Goal: Task Accomplishment & Management: Manage account settings

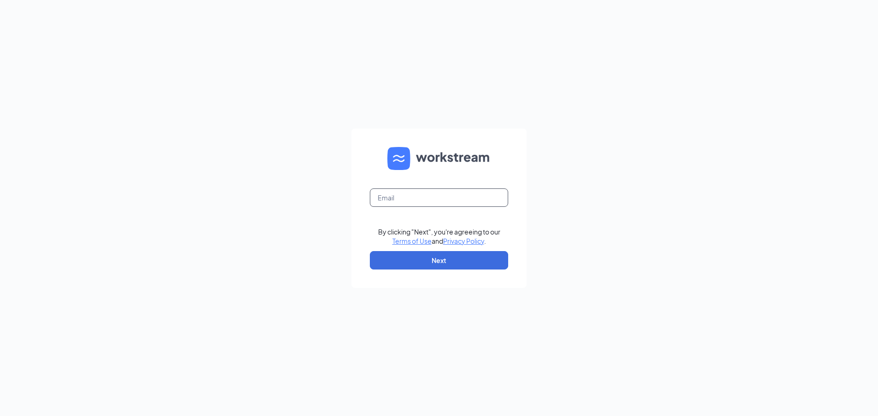
click at [434, 191] on input "text" at bounding box center [439, 198] width 138 height 18
type input "tdeluca725@gmail.com"
click at [443, 263] on button "Next" at bounding box center [439, 260] width 138 height 18
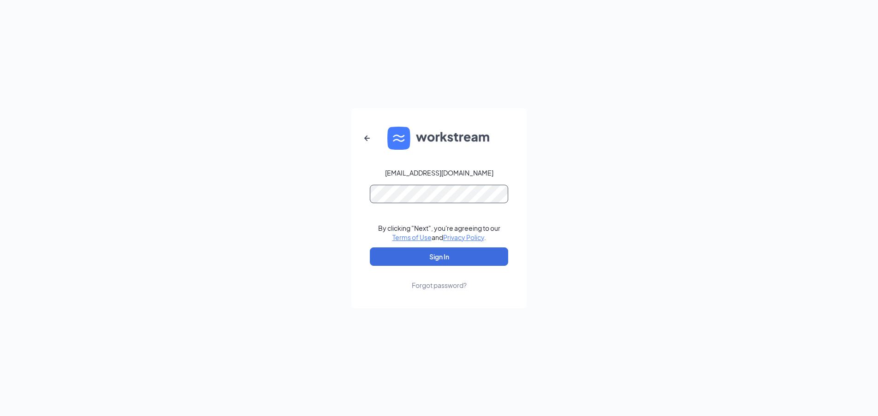
click at [439, 256] on button "Sign In" at bounding box center [439, 257] width 138 height 18
click at [431, 261] on button "Sign In" at bounding box center [439, 257] width 138 height 18
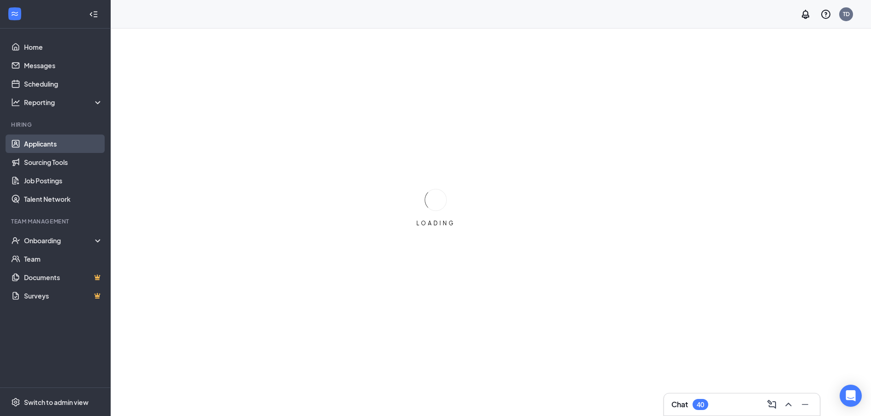
click at [55, 145] on link "Applicants" at bounding box center [63, 144] width 79 height 18
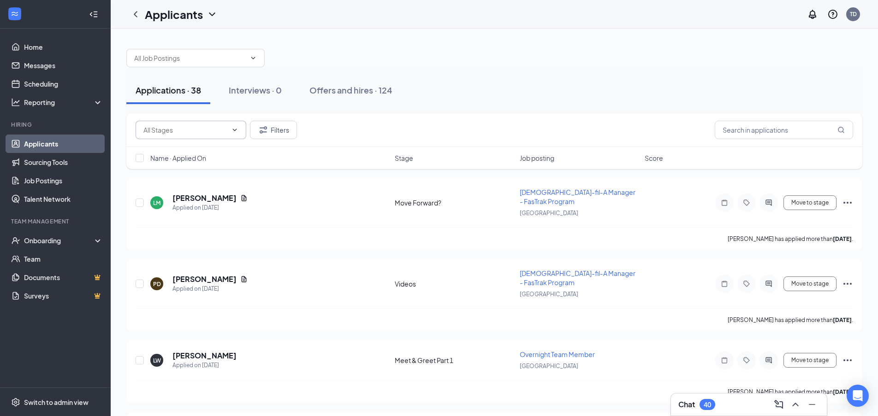
click at [202, 137] on span at bounding box center [191, 130] width 111 height 18
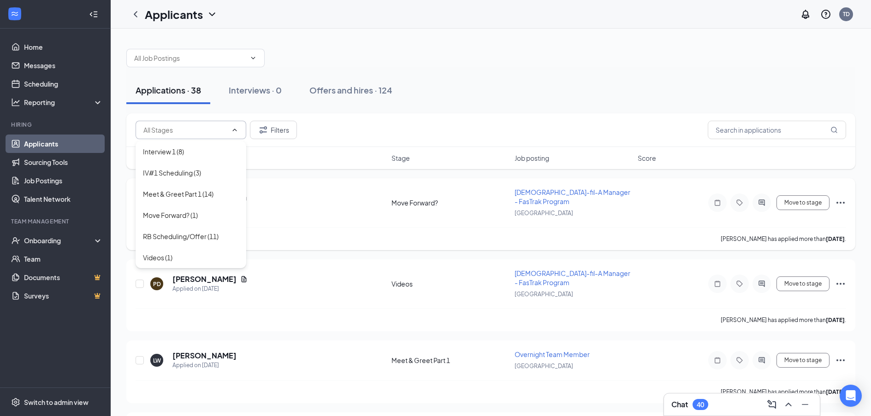
drag, startPoint x: 313, startPoint y: 235, endPoint x: 307, endPoint y: 236, distance: 7.0
click at [313, 235] on div "[PERSON_NAME] has applied more than [DATE] ." at bounding box center [491, 238] width 710 height 23
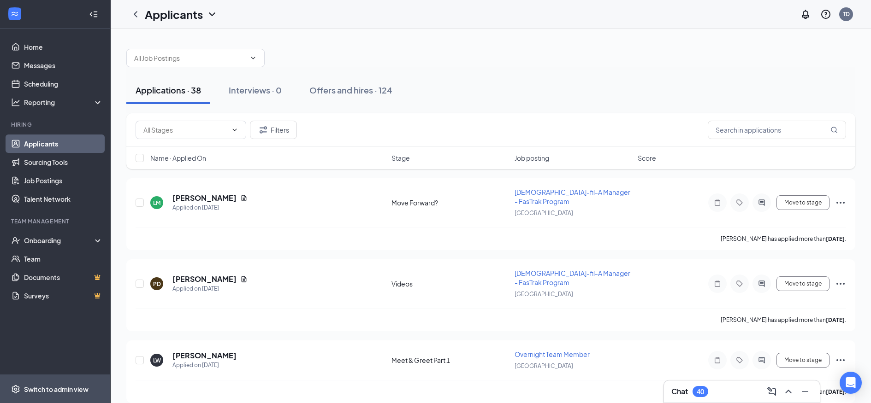
click at [56, 389] on div "Switch to admin view" at bounding box center [56, 389] width 65 height 9
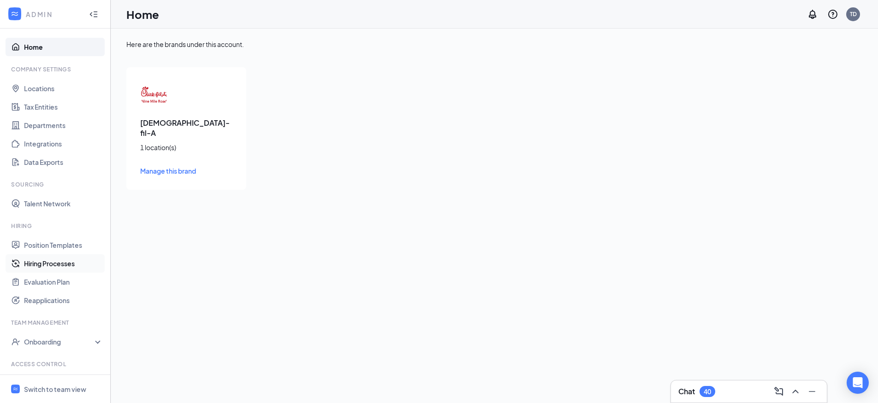
click at [50, 268] on link "Hiring Processes" at bounding box center [63, 263] width 79 height 18
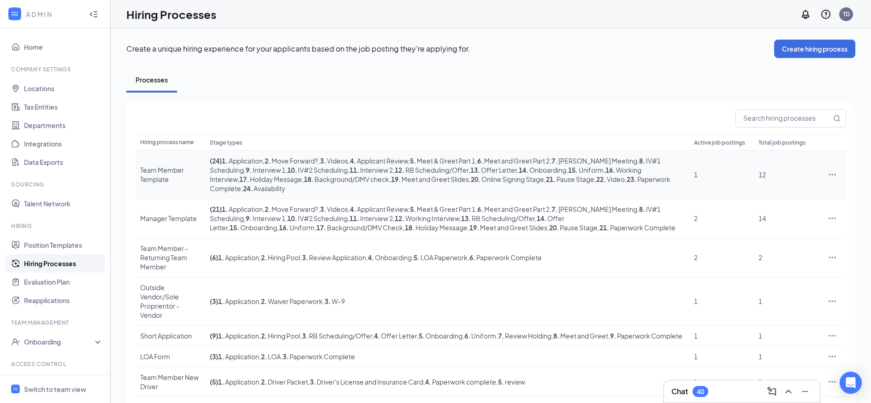
click at [833, 179] on icon "Ellipses" at bounding box center [832, 174] width 9 height 9
click at [771, 199] on span "Edit" at bounding box center [789, 197] width 79 height 10
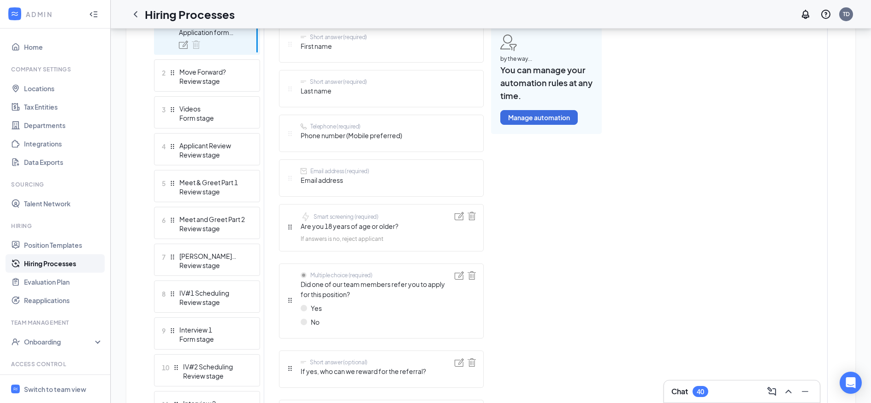
scroll to position [402, 0]
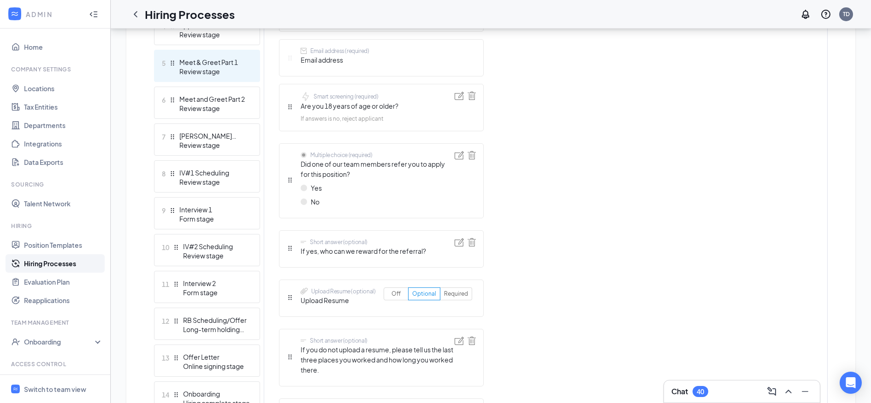
click at [229, 65] on div "Meet & Greet Part 1" at bounding box center [212, 62] width 67 height 9
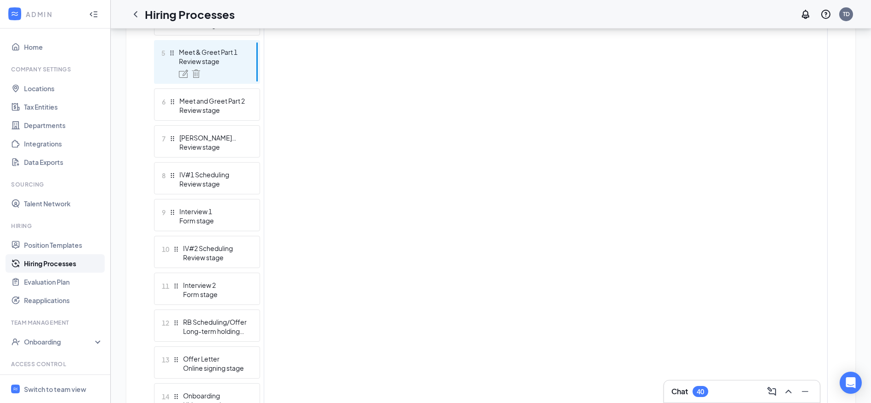
scroll to position [384, 0]
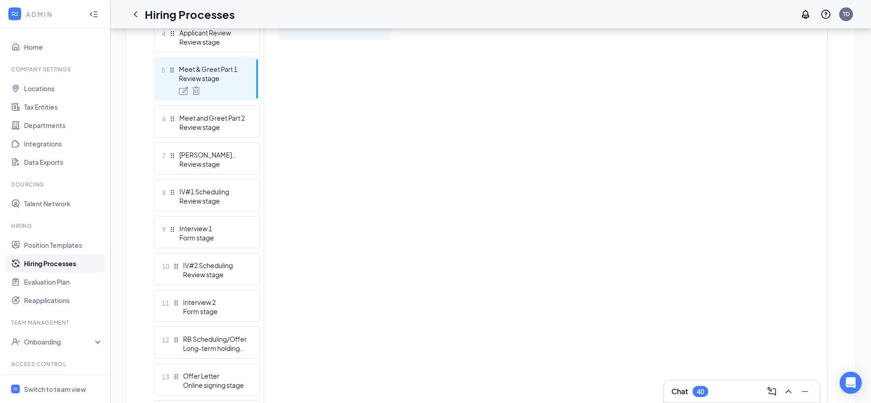
click at [216, 80] on div "Review stage" at bounding box center [212, 78] width 67 height 9
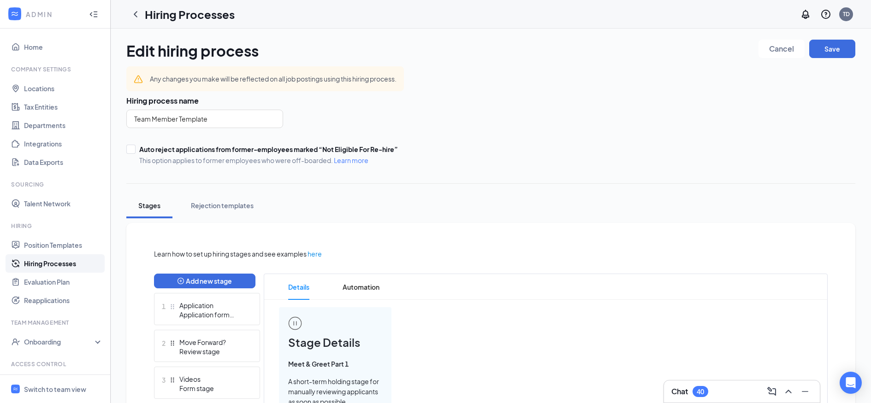
scroll to position [81, 0]
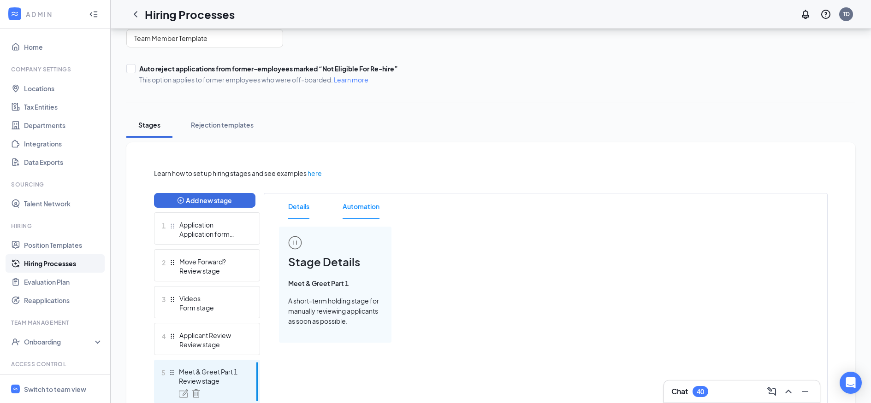
click at [362, 208] on span "Automation" at bounding box center [361, 207] width 37 height 26
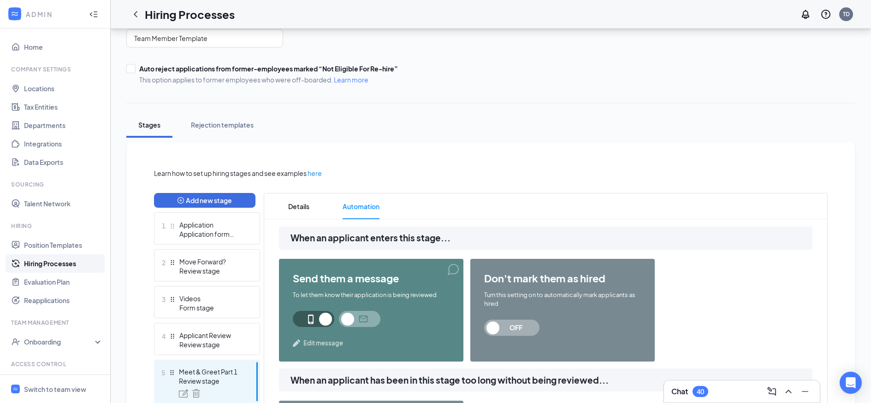
scroll to position [159, 0]
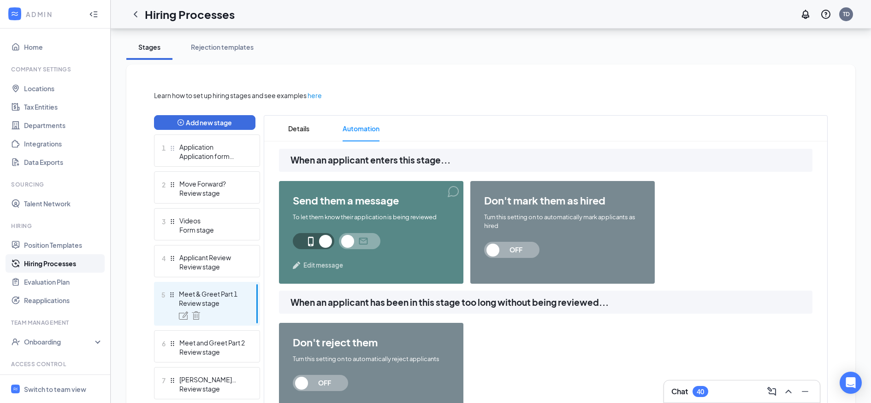
click at [335, 268] on span "Edit message" at bounding box center [323, 265] width 40 height 9
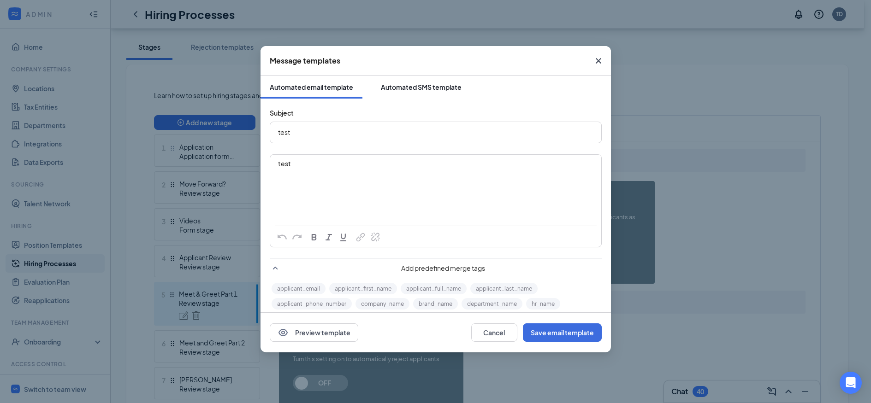
click at [414, 80] on button "Automated SMS template" at bounding box center [421, 87] width 99 height 23
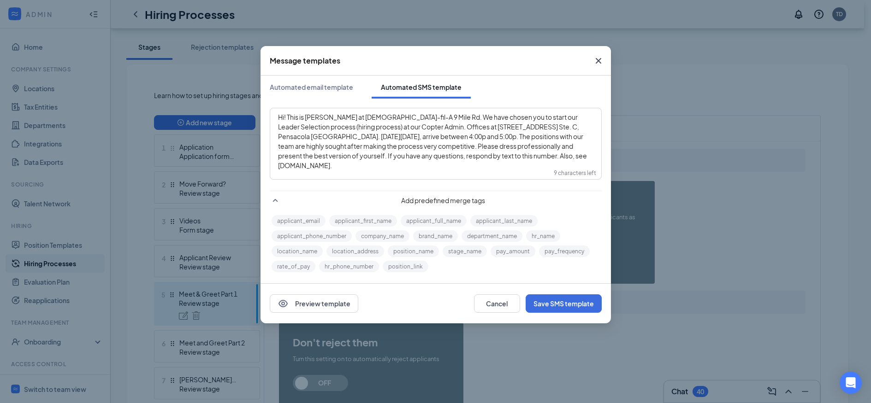
click at [328, 137] on span "Hi! This is [PERSON_NAME] at [DEMOGRAPHIC_DATA]-fil-A 9 Mile Rd. We have chosen…" at bounding box center [433, 141] width 310 height 57
click at [534, 127] on span "Hi! This is [PERSON_NAME] at [DEMOGRAPHIC_DATA]-fil-A 9 Mile Rd. We have chosen…" at bounding box center [433, 141] width 310 height 57
drag, startPoint x: 579, startPoint y: 124, endPoint x: 544, endPoint y: 129, distance: 35.3
click at [544, 129] on span "Hi! This is [PERSON_NAME] at [DEMOGRAPHIC_DATA]-fil-A 9 Mile Rd. We have chosen…" at bounding box center [433, 141] width 310 height 57
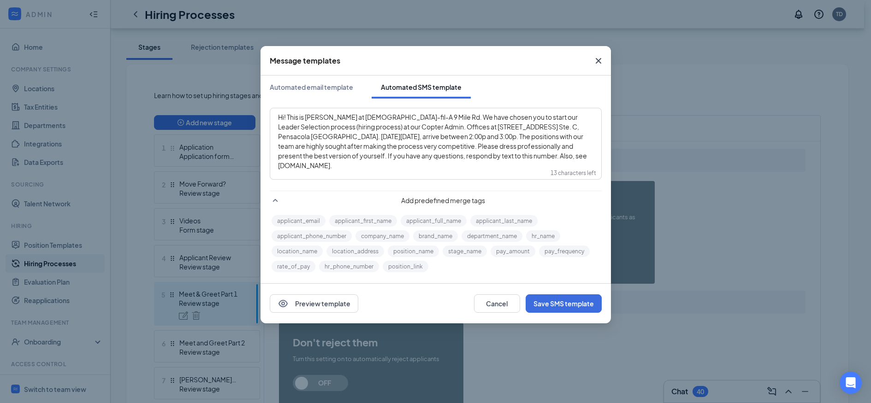
click at [319, 136] on span "Hi! This is [PERSON_NAME] at [DEMOGRAPHIC_DATA]-fil-A 9 Mile Rd. We have chosen…" at bounding box center [433, 141] width 310 height 57
click at [349, 137] on span "Hi! This is [PERSON_NAME] at [DEMOGRAPHIC_DATA]-fil-A 9 Mile Rd. We have chosen…" at bounding box center [433, 141] width 310 height 57
click at [316, 136] on span "Hi! This is [PERSON_NAME] at [DEMOGRAPHIC_DATA]-fil-A 9 Mile Rd. We have chosen…" at bounding box center [433, 141] width 310 height 57
click at [350, 139] on span "Hi! This is [PERSON_NAME] at [DEMOGRAPHIC_DATA]-fil-A 9 Mile Rd. We have chosen…" at bounding box center [433, 141] width 310 height 57
click at [570, 304] on button "Save SMS template" at bounding box center [564, 304] width 76 height 18
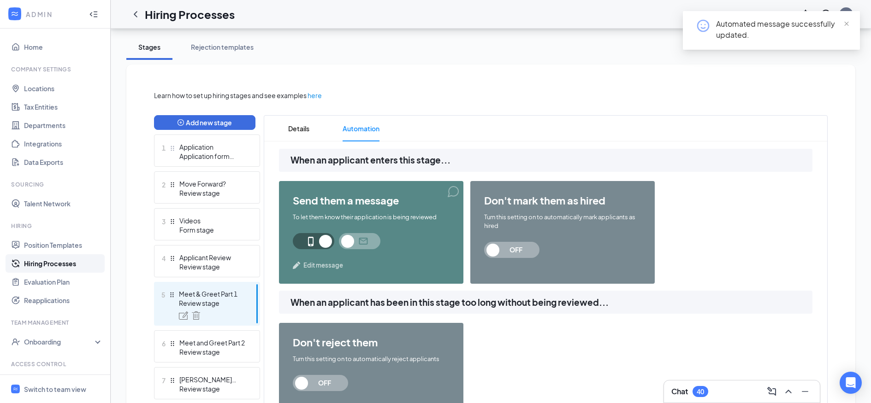
click at [55, 267] on link "Hiring Processes" at bounding box center [63, 263] width 79 height 18
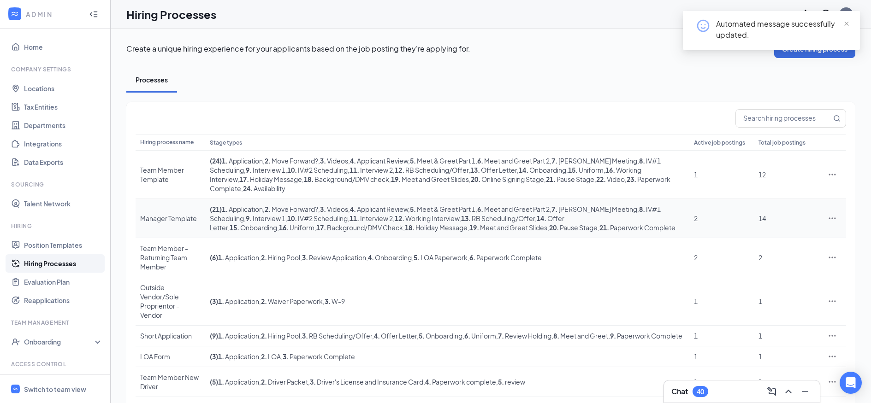
click at [832, 216] on icon "Ellipses" at bounding box center [832, 218] width 9 height 9
click at [761, 237] on span "Edit" at bounding box center [756, 236] width 12 height 8
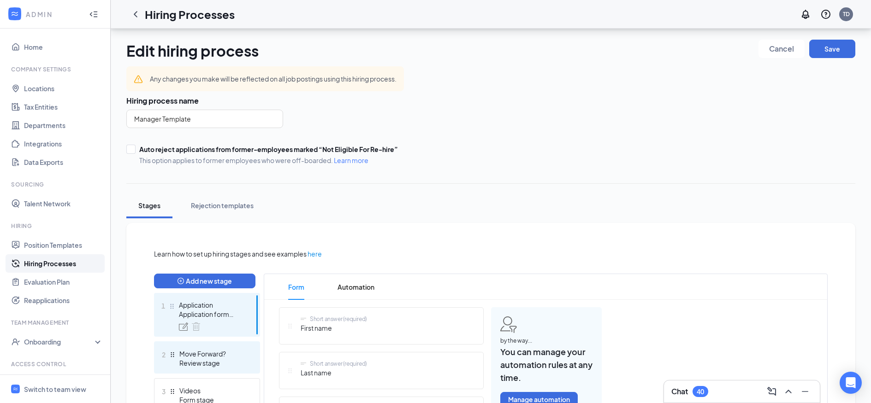
scroll to position [154, 0]
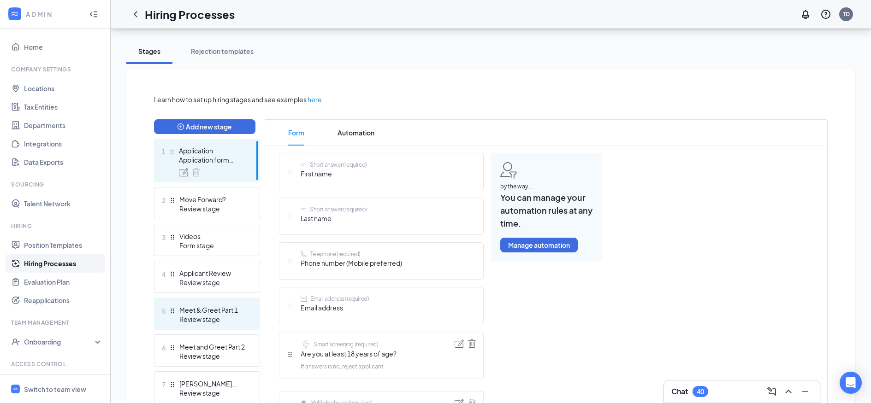
click at [206, 316] on div "Review stage" at bounding box center [212, 319] width 67 height 9
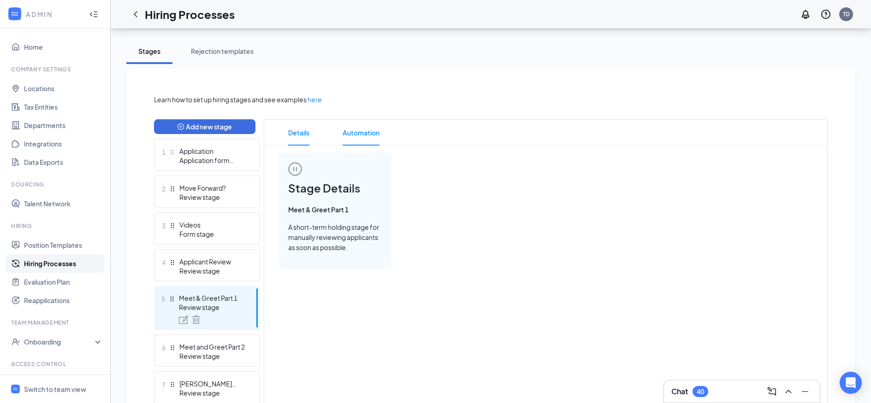
click at [373, 134] on span "Automation" at bounding box center [361, 133] width 37 height 26
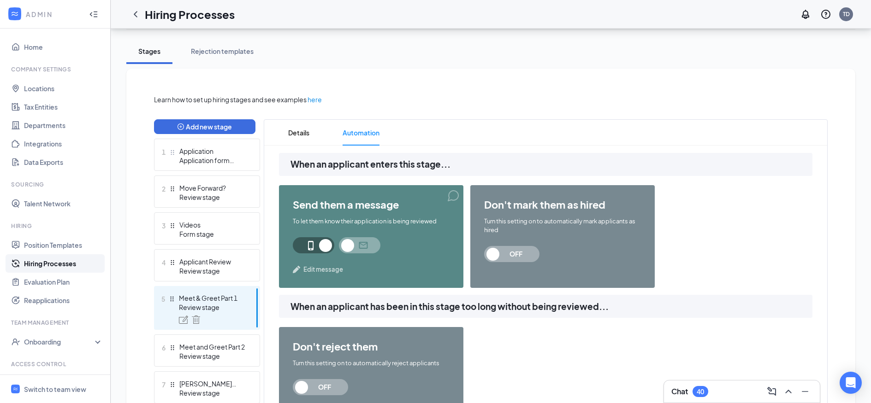
click at [319, 272] on span "Edit message" at bounding box center [323, 269] width 40 height 9
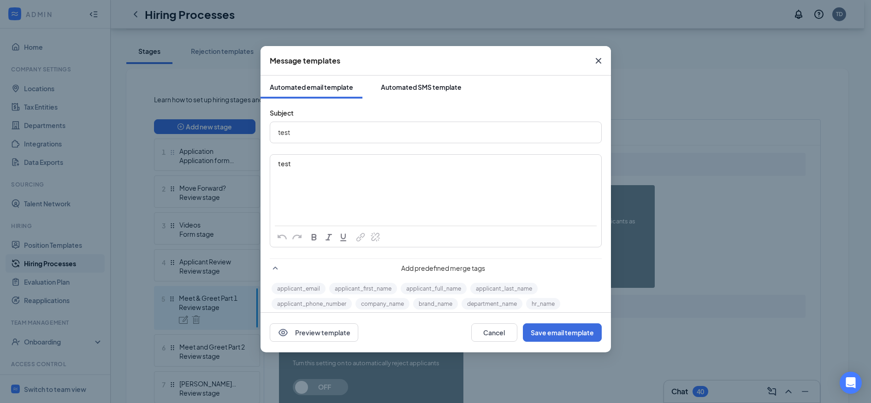
click at [416, 94] on button "Automated SMS template" at bounding box center [421, 87] width 99 height 23
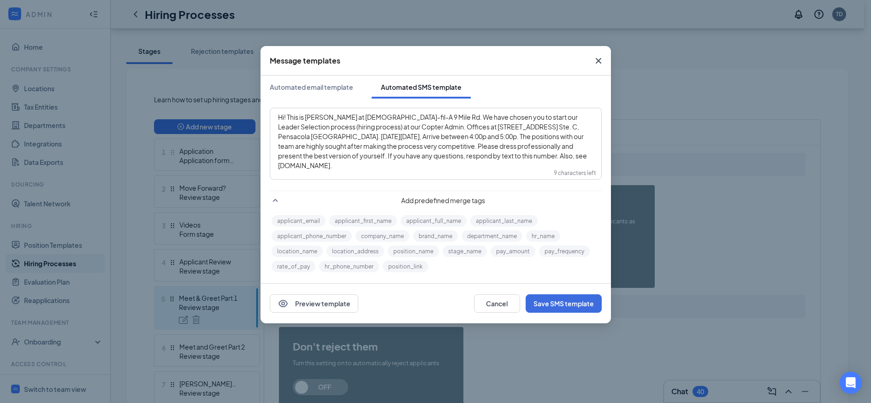
click at [532, 128] on span "Hi! This is [PERSON_NAME] at [DEMOGRAPHIC_DATA]-fil-A 9 Mile Rd. We have chosen…" at bounding box center [433, 141] width 310 height 57
click at [551, 127] on span "Hi! This is [PERSON_NAME] at [DEMOGRAPHIC_DATA]-fil-A 9 Mile Rd. We have chosen…" at bounding box center [433, 141] width 310 height 57
drag, startPoint x: 574, startPoint y: 127, endPoint x: 562, endPoint y: 127, distance: 12.0
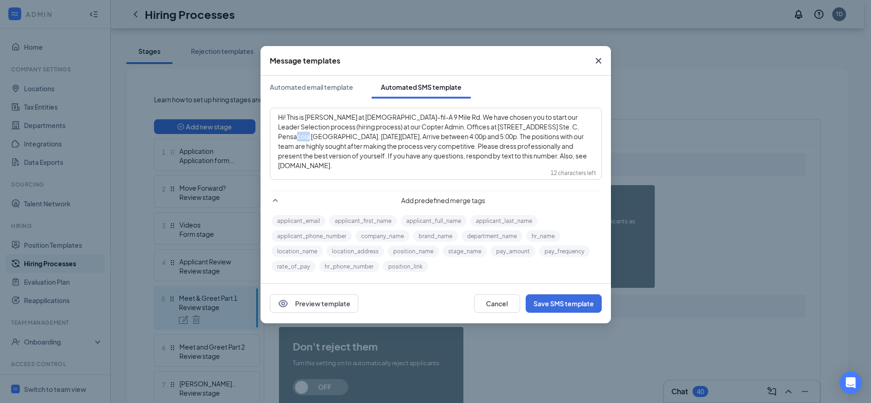
click at [562, 127] on span "Hi! This is [PERSON_NAME] at [DEMOGRAPHIC_DATA]-fil-A 9 Mile Rd. We have chosen…" at bounding box center [433, 141] width 310 height 57
click at [309, 136] on span "Hi! This is [PERSON_NAME] at [DEMOGRAPHIC_DATA]-fil-A 9 Mile Rd. We have chosen…" at bounding box center [433, 141] width 310 height 57
click at [568, 305] on button "Save SMS template" at bounding box center [564, 304] width 76 height 18
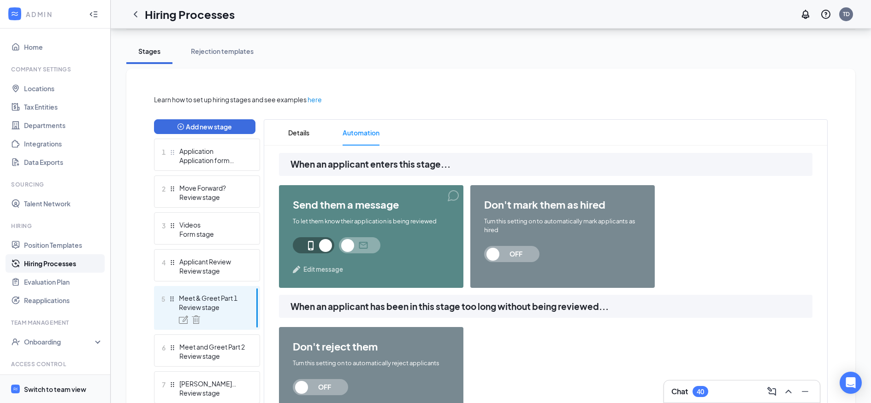
click at [58, 389] on div "Switch to team view" at bounding box center [55, 389] width 62 height 9
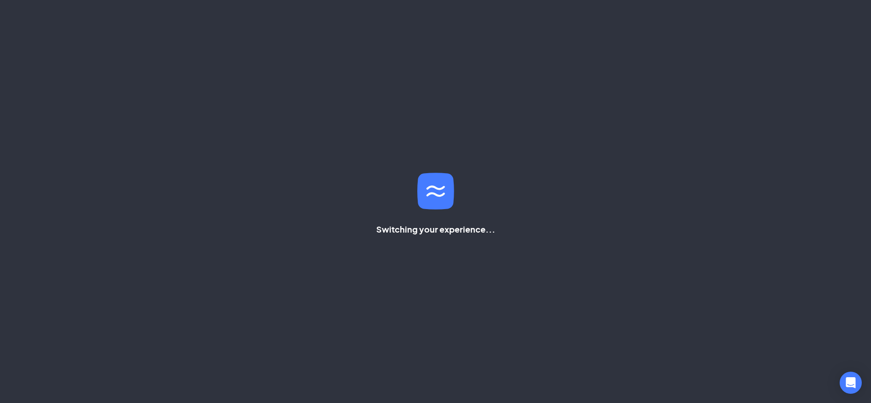
scroll to position [19, 0]
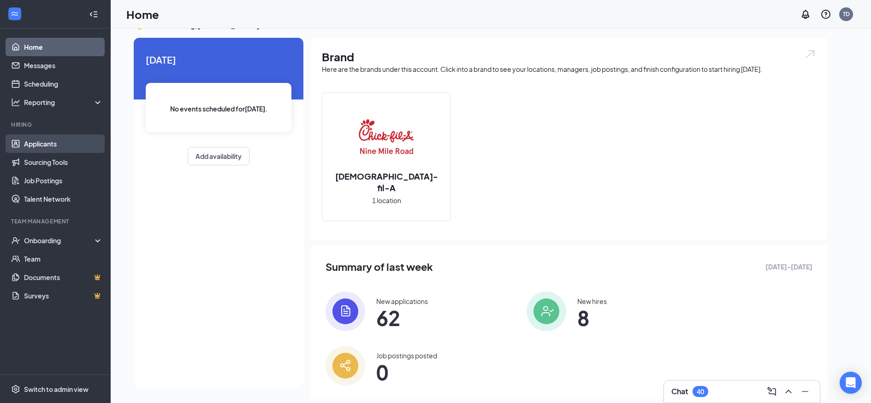
click at [41, 146] on link "Applicants" at bounding box center [63, 144] width 79 height 18
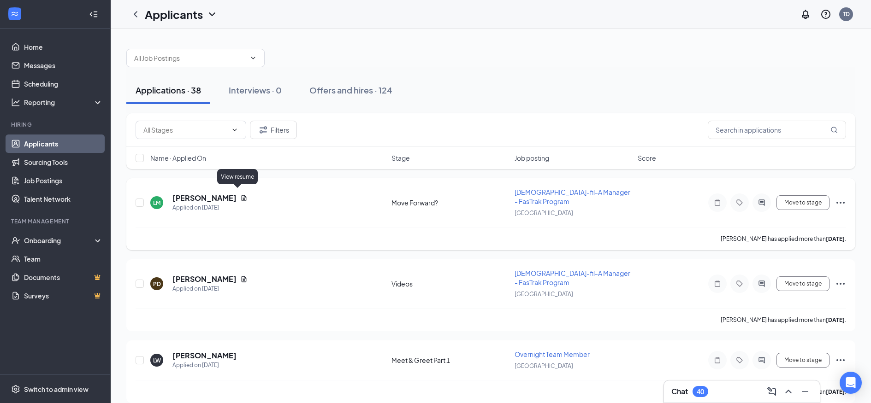
click at [242, 195] on icon "Document" at bounding box center [244, 198] width 5 height 6
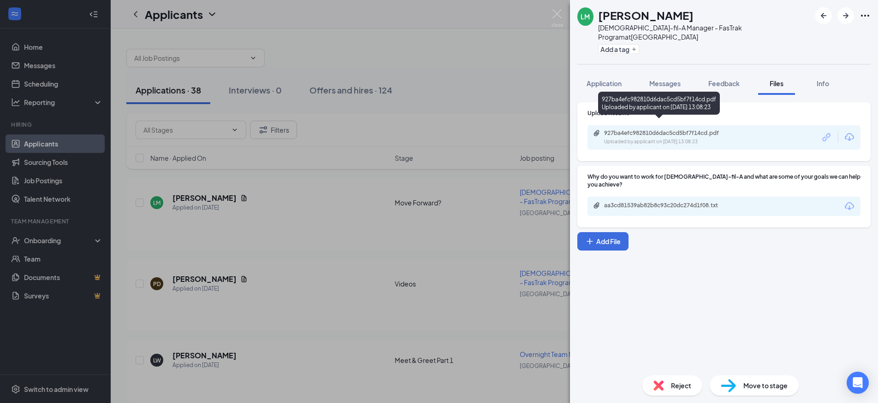
click at [674, 138] on div "Uploaded by applicant on [DATE] 13:08:23" at bounding box center [673, 141] width 138 height 7
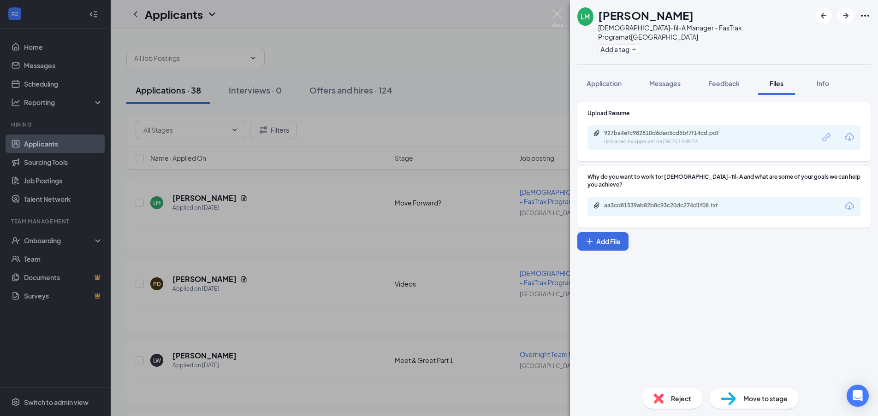
click at [377, 149] on div "[PERSON_NAME] [DEMOGRAPHIC_DATA]-fil-A Manager - FasTrak Program at [GEOGRAPHIC…" at bounding box center [439, 208] width 878 height 416
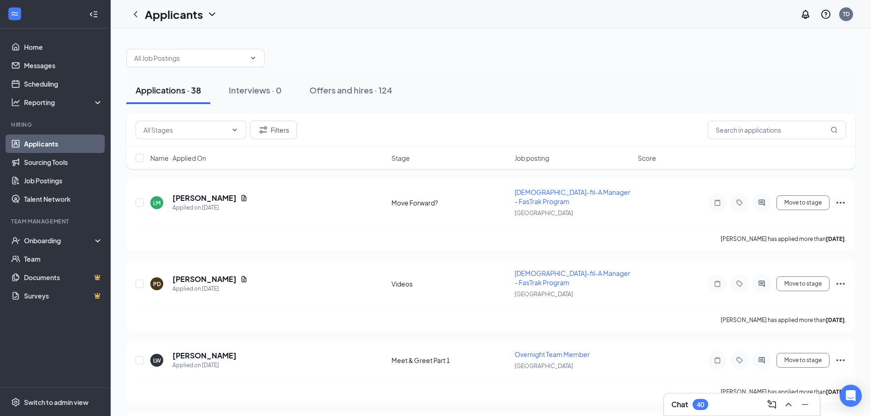
click at [847, 14] on div "TD" at bounding box center [846, 14] width 7 height 8
click at [637, 89] on div "Applications · 38 Interviews · 0 Offers and hires · 124" at bounding box center [490, 91] width 729 height 28
